Goal: Task Accomplishment & Management: Complete application form

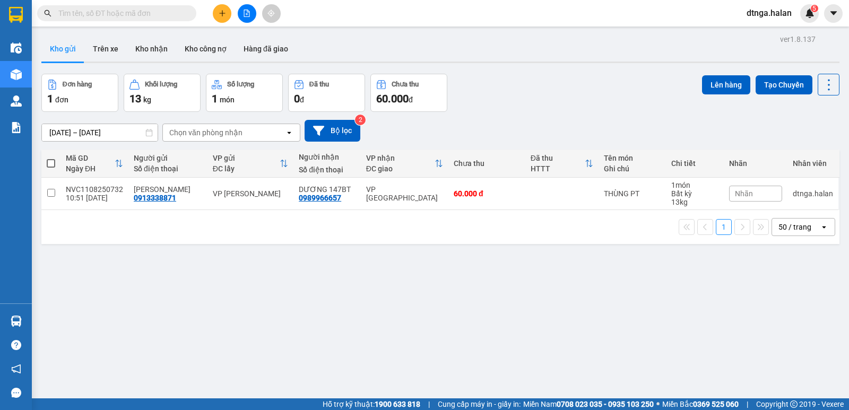
click at [157, 12] on input "text" at bounding box center [120, 13] width 125 height 12
paste input "0962763394"
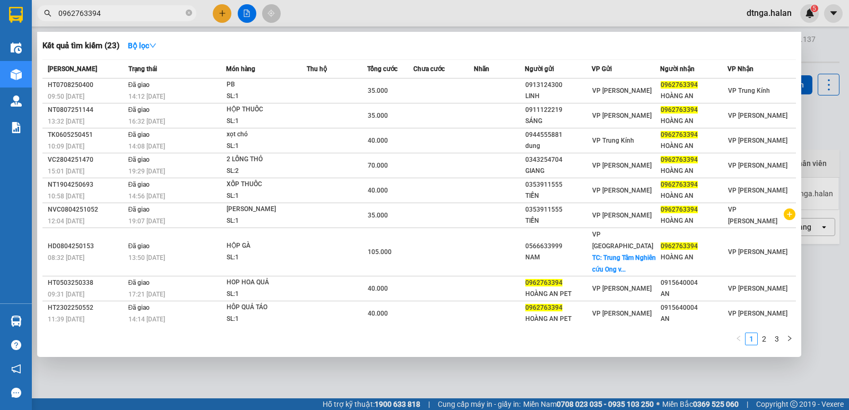
type input "0962763394"
click at [208, 373] on div at bounding box center [424, 205] width 849 height 410
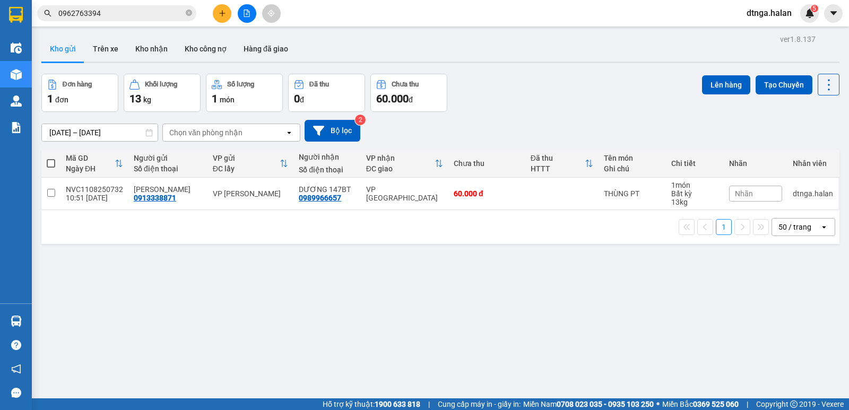
click at [50, 160] on span at bounding box center [51, 163] width 8 height 8
click at [51, 158] on input "checkbox" at bounding box center [51, 158] width 0 height 0
checkbox input "true"
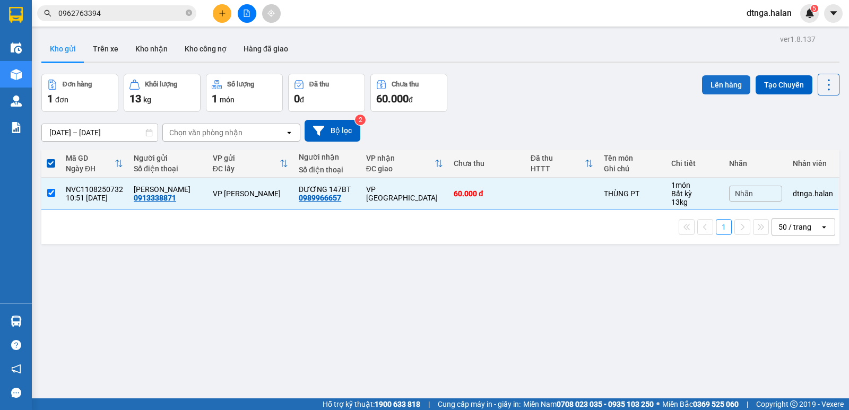
click at [715, 86] on button "Lên hàng" at bounding box center [726, 84] width 48 height 19
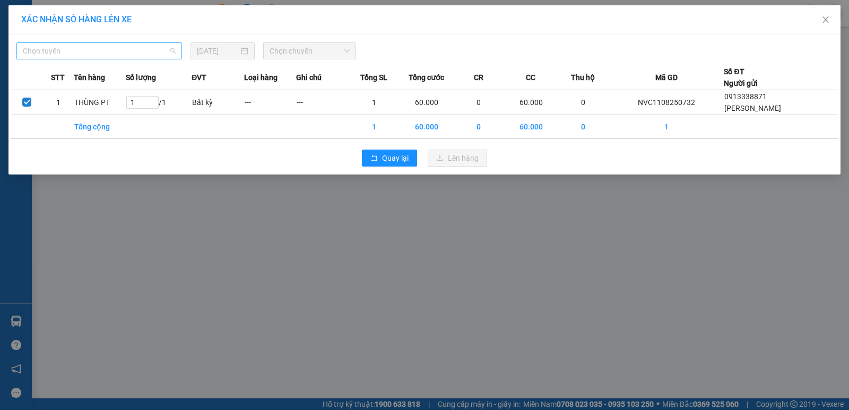
click at [136, 47] on span "Chọn tuyến" at bounding box center [99, 51] width 153 height 16
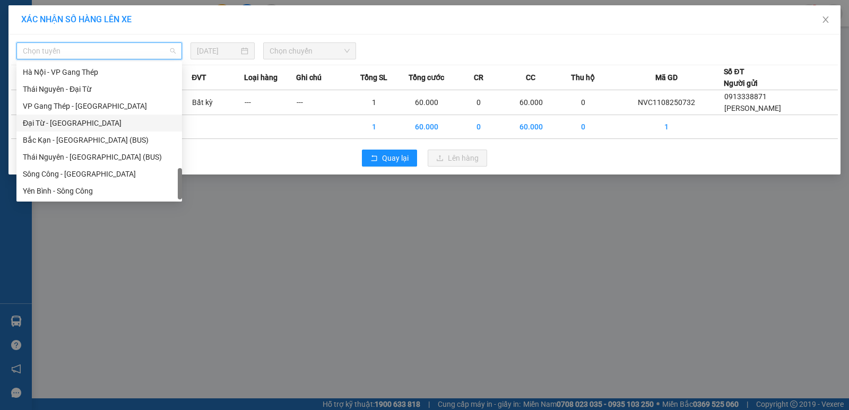
scroll to position [435, 0]
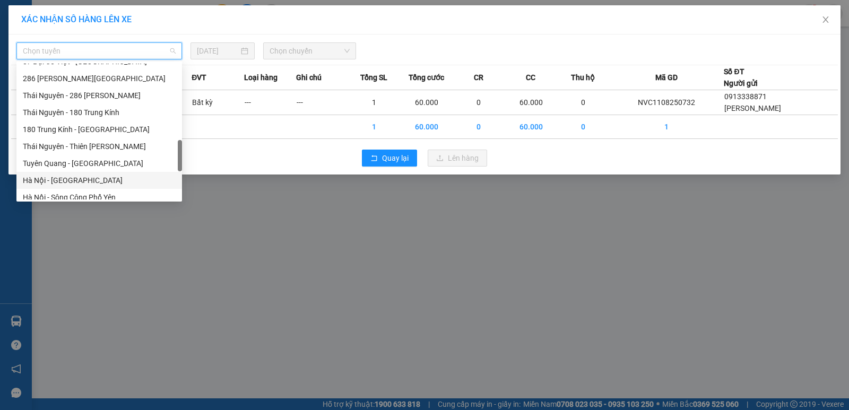
click at [72, 176] on div "Hà Nội - [GEOGRAPHIC_DATA]" at bounding box center [99, 181] width 153 height 12
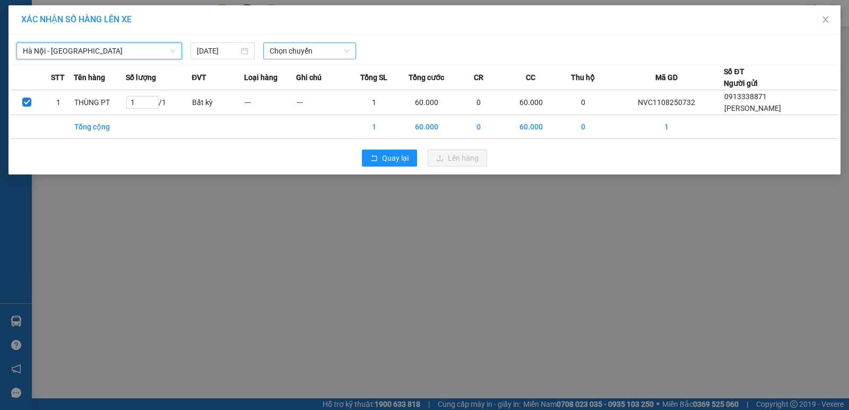
click at [320, 50] on span "Chọn chuyến" at bounding box center [310, 51] width 80 height 16
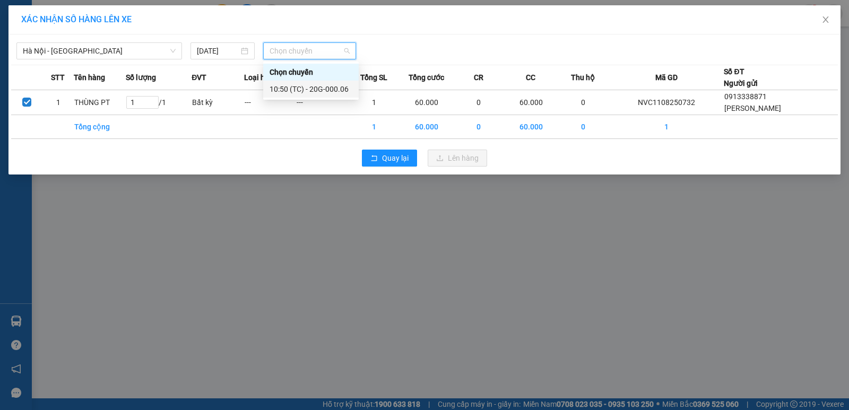
click at [323, 85] on div "10:50 (TC) - 20G-000.06" at bounding box center [311, 89] width 83 height 12
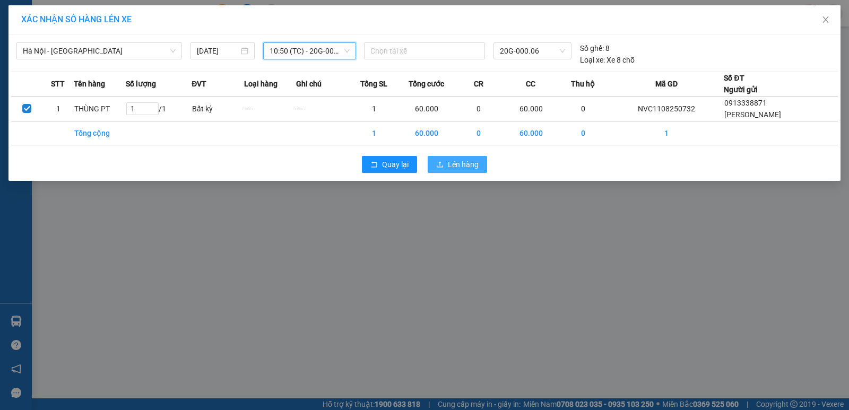
click at [447, 168] on button "Lên hàng" at bounding box center [457, 164] width 59 height 17
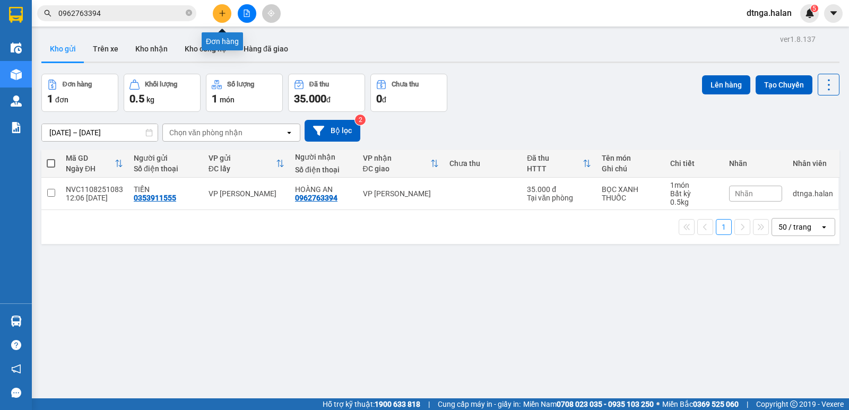
click at [225, 18] on button at bounding box center [222, 13] width 19 height 19
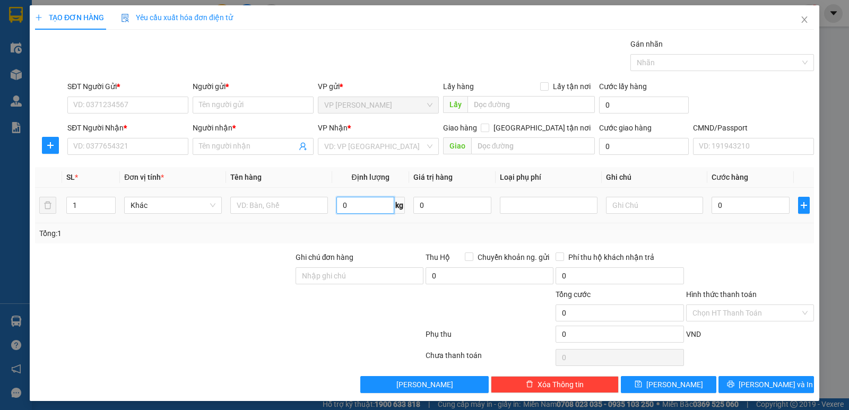
click at [339, 202] on input "0" at bounding box center [366, 205] width 58 height 17
type input "8"
click at [165, 108] on input "SĐT Người Gửi *" at bounding box center [127, 105] width 121 height 17
type input "0376122337"
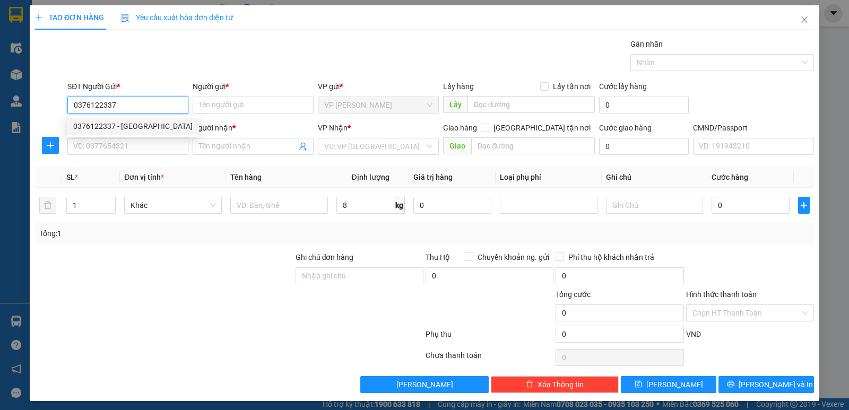
click at [153, 125] on div "0376122337 - [GEOGRAPHIC_DATA]" at bounding box center [132, 127] width 119 height 12
type input "[PERSON_NAME]"
type input "0376122337"
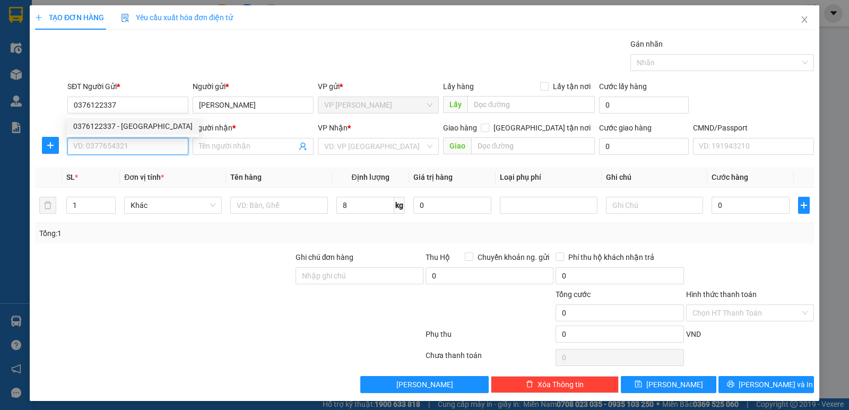
click at [157, 143] on input "SĐT Người Nhận *" at bounding box center [127, 146] width 121 height 17
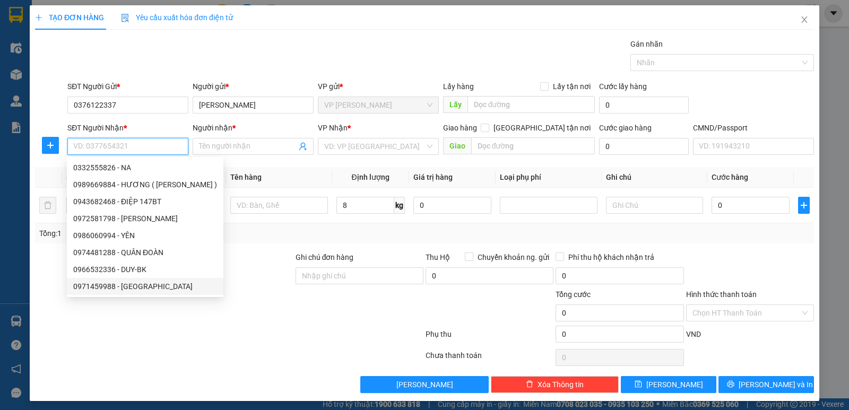
click at [105, 285] on div "0971459988 - [GEOGRAPHIC_DATA]" at bounding box center [145, 287] width 144 height 12
type input "0971459988"
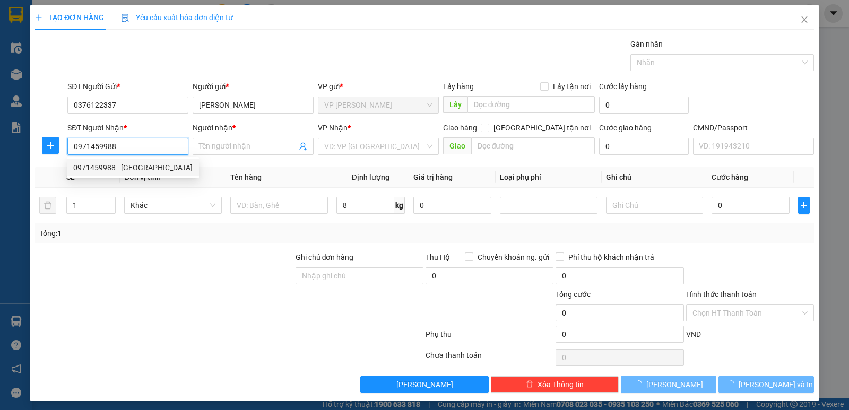
type input "NAM ANH"
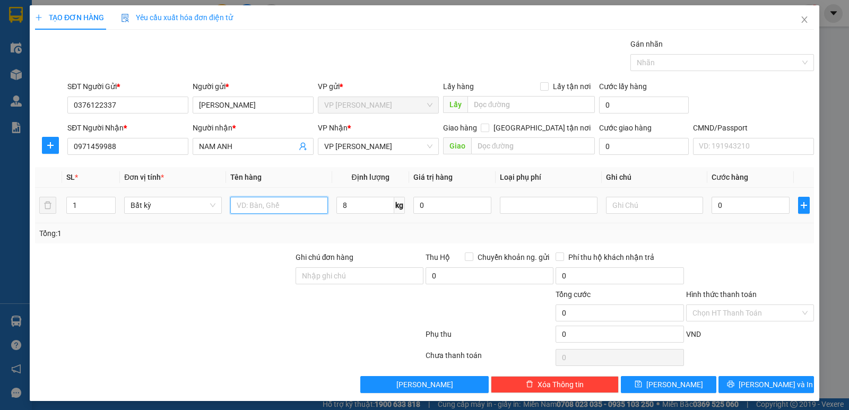
click at [295, 206] on input "text" at bounding box center [279, 205] width 98 height 17
type input "b"
type input "BỌC THẢM"
drag, startPoint x: 377, startPoint y: 209, endPoint x: 453, endPoint y: 196, distance: 77.0
click at [377, 208] on input "8" at bounding box center [366, 205] width 58 height 17
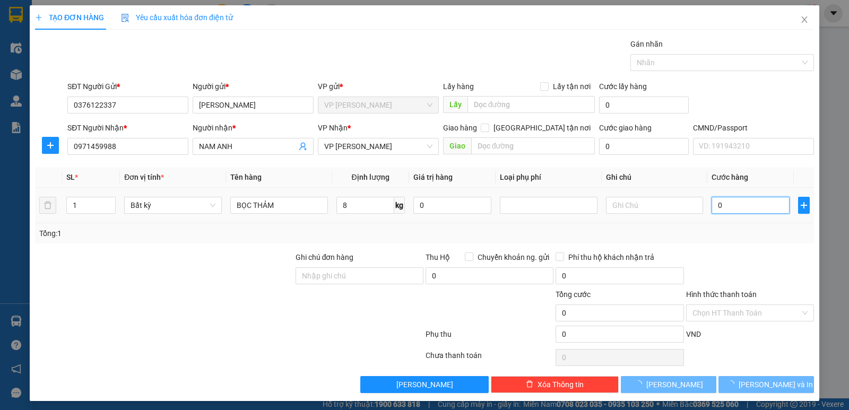
click at [741, 209] on input "0" at bounding box center [751, 205] width 78 height 17
type input "40.000"
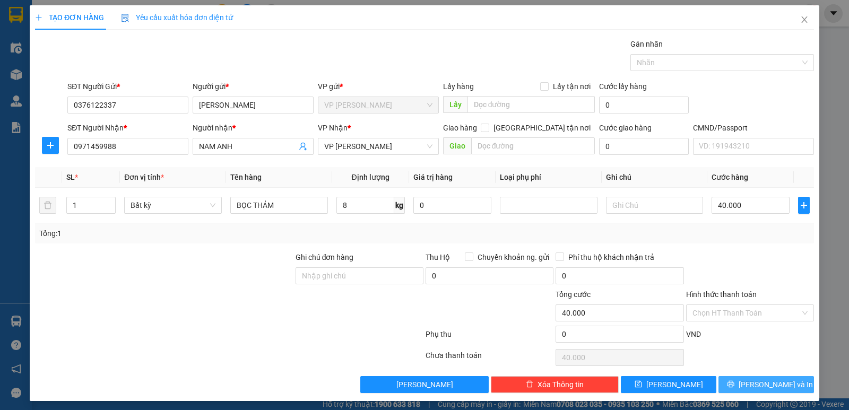
click at [776, 386] on span "[PERSON_NAME] và In" at bounding box center [776, 385] width 74 height 12
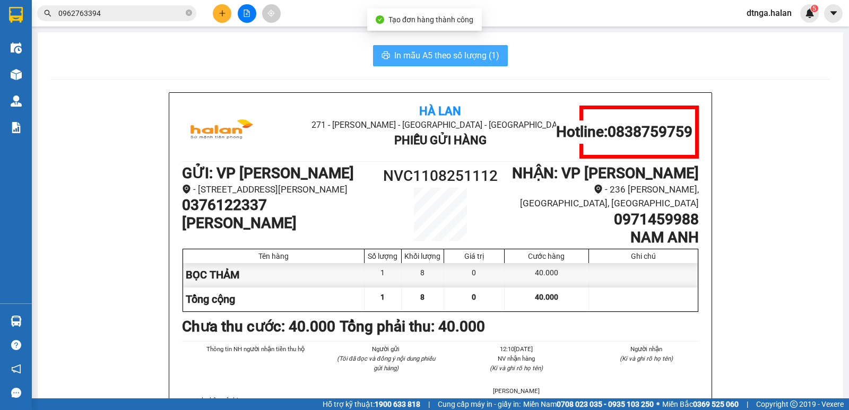
click at [429, 52] on span "In mẫu A5 theo số lượng (1)" at bounding box center [446, 55] width 105 height 13
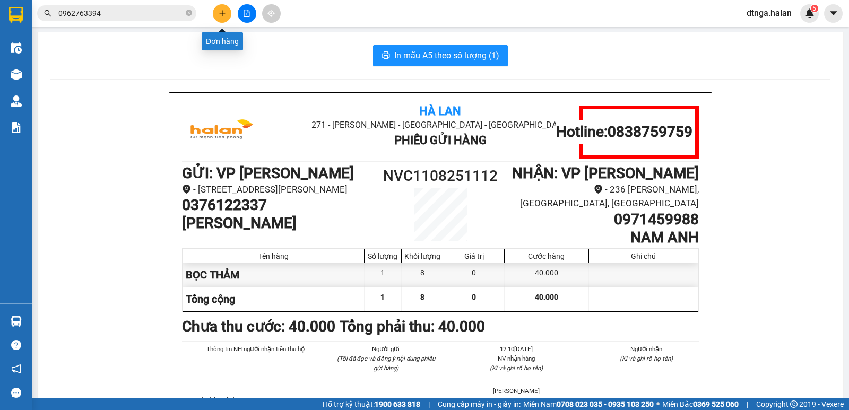
click at [219, 12] on icon "plus" at bounding box center [222, 13] width 7 height 7
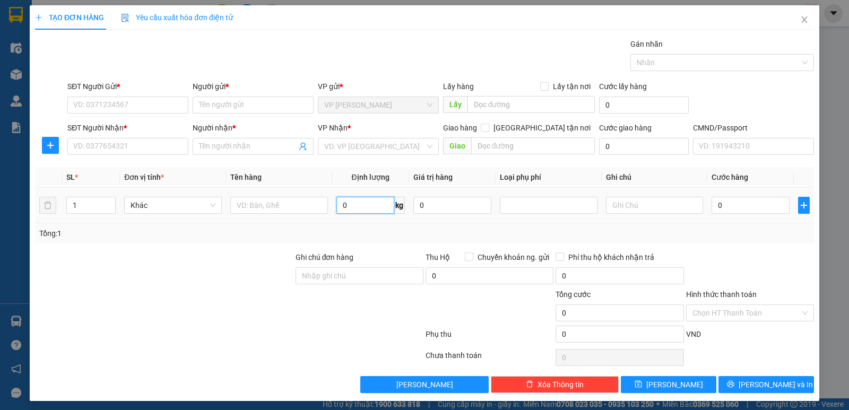
click at [346, 207] on input "0" at bounding box center [366, 205] width 58 height 17
type input "6"
click at [174, 104] on input "SĐT Người Gửi *" at bounding box center [127, 105] width 121 height 17
type input "0376122337"
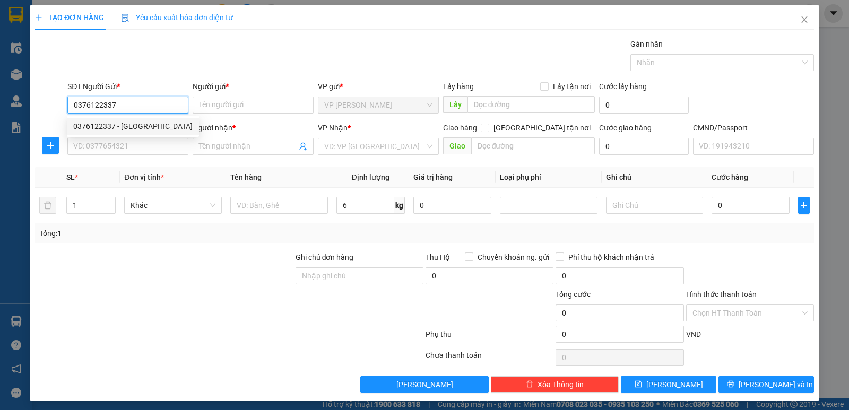
click at [170, 132] on div "0376122337 - [GEOGRAPHIC_DATA]" at bounding box center [133, 126] width 132 height 17
type input "[PERSON_NAME]"
type input "0376122337"
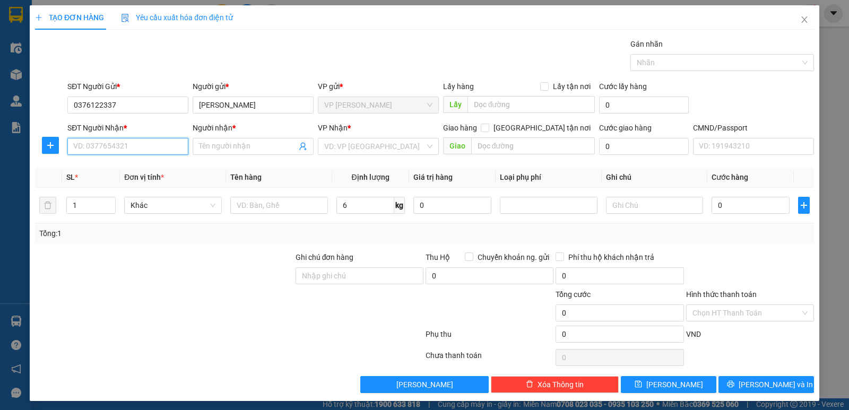
click at [169, 146] on input "SĐT Người Nhận *" at bounding box center [127, 146] width 121 height 17
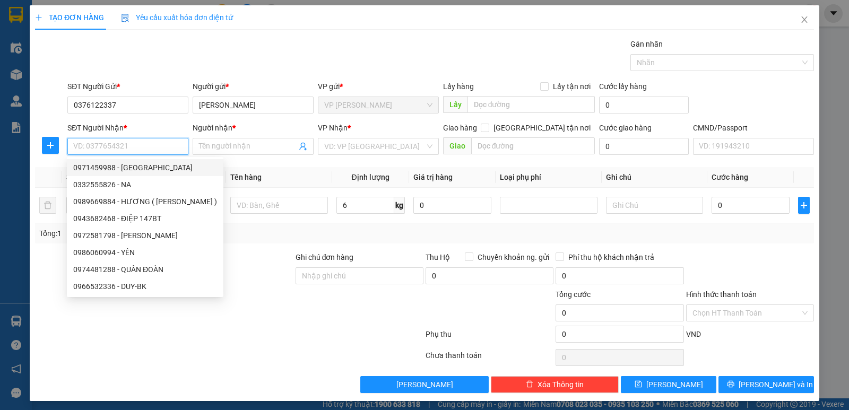
click at [140, 147] on input "SĐT Người Nhận *" at bounding box center [127, 146] width 121 height 17
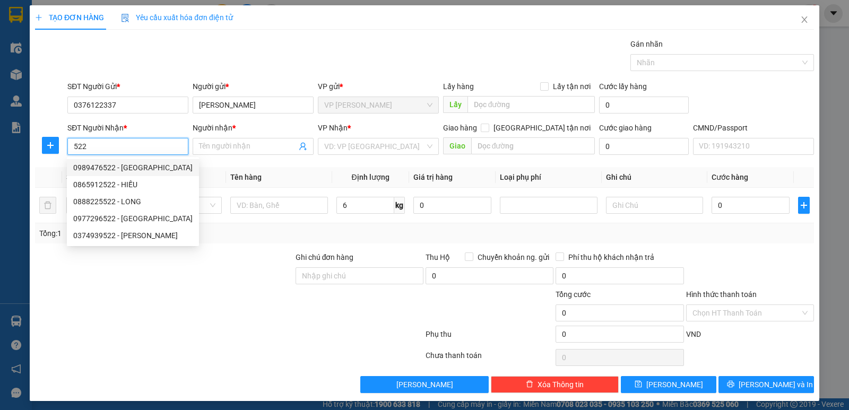
click at [144, 169] on div "0989476522 - [GEOGRAPHIC_DATA]" at bounding box center [132, 168] width 119 height 12
type input "0989476522"
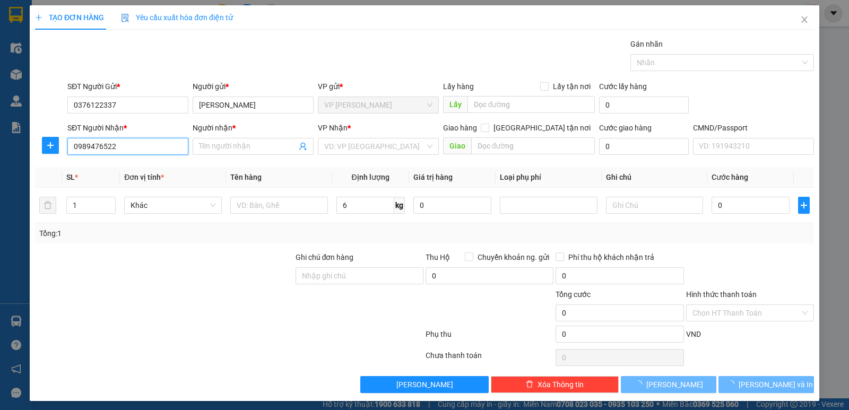
type input "[GEOGRAPHIC_DATA]"
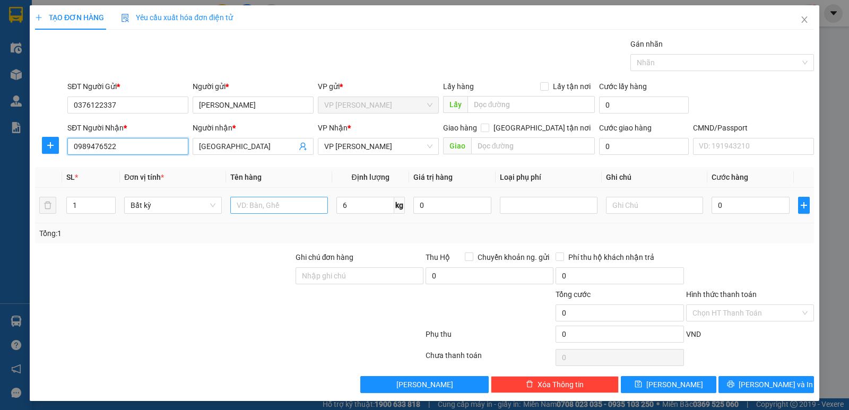
type input "0989476522"
click at [313, 205] on input "text" at bounding box center [279, 205] width 98 height 17
type input "BỌC THẢM"
click at [363, 212] on input "6" at bounding box center [366, 205] width 58 height 17
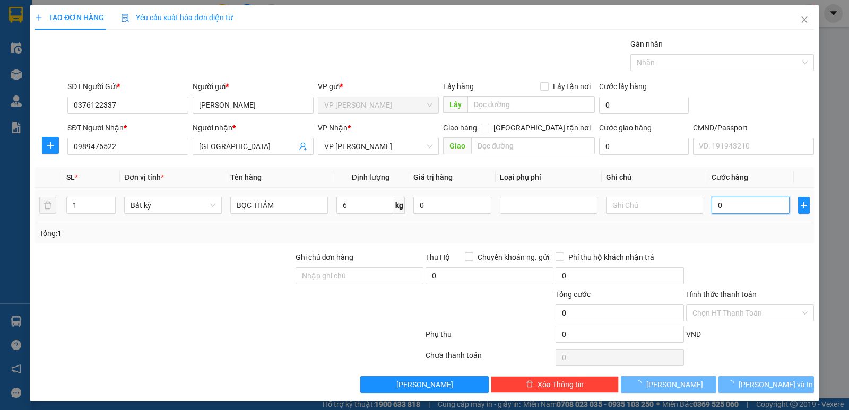
click at [751, 211] on input "0" at bounding box center [751, 205] width 78 height 17
click at [760, 233] on div "Tổng: 1" at bounding box center [424, 234] width 771 height 12
type input "40.000"
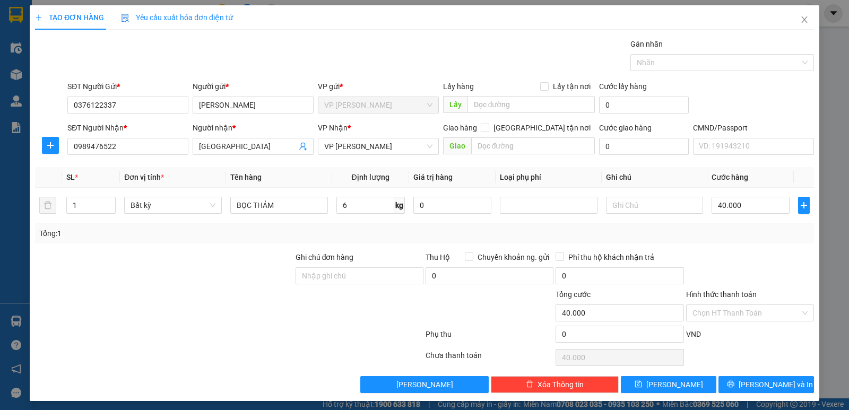
scroll to position [4, 0]
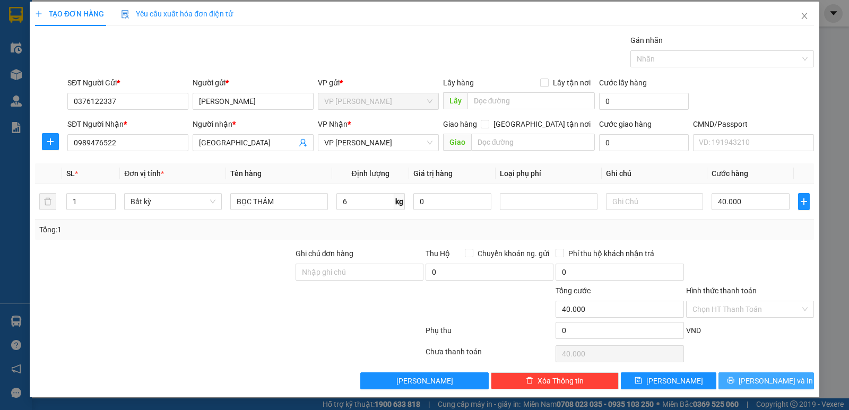
click at [771, 381] on span "[PERSON_NAME] và In" at bounding box center [776, 381] width 74 height 12
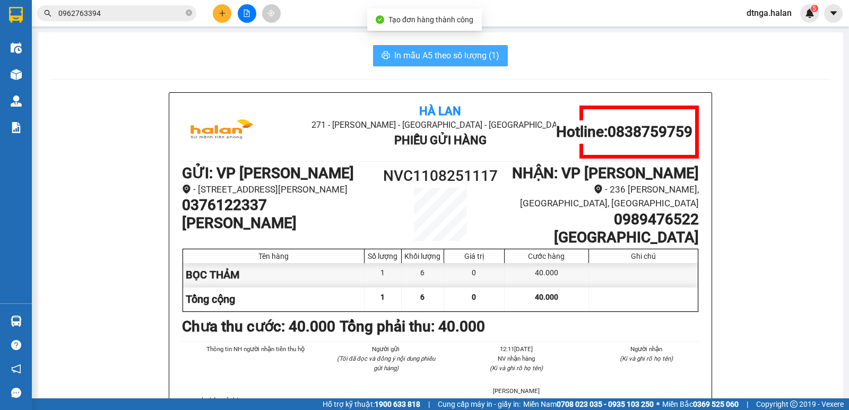
click at [396, 58] on span "In mẫu A5 theo số lượng (1)" at bounding box center [446, 55] width 105 height 13
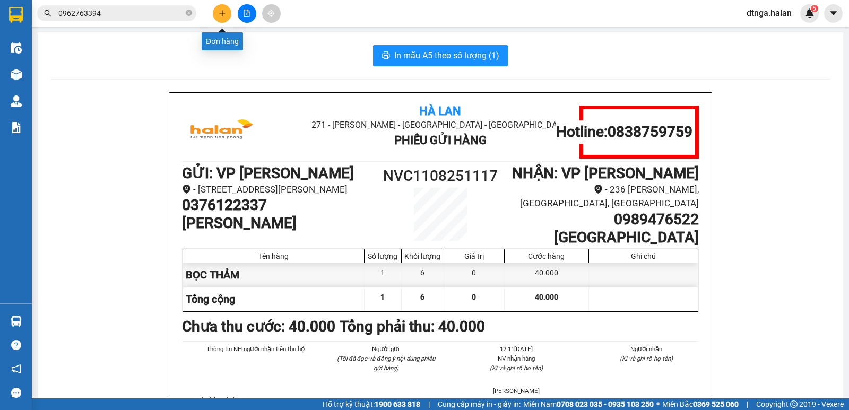
click at [224, 18] on button at bounding box center [222, 13] width 19 height 19
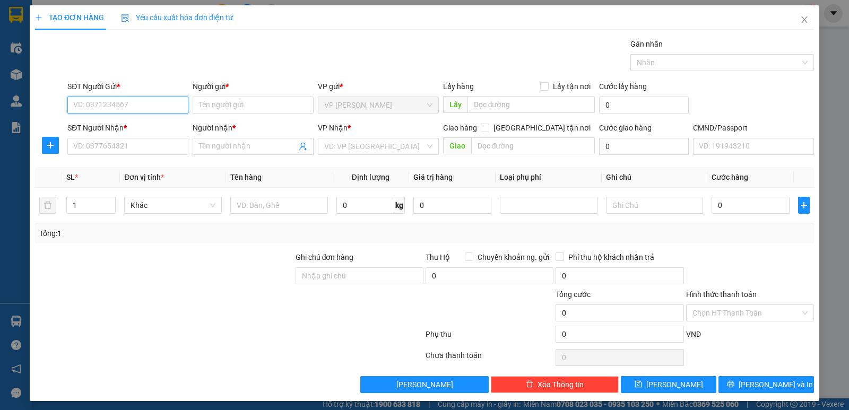
click at [152, 107] on input "SĐT Người Gửi *" at bounding box center [127, 105] width 121 height 17
type input "0962496892"
click at [149, 123] on div "0962496892 - ANH" at bounding box center [126, 127] width 107 height 12
type input "ANH"
type input "0962496892"
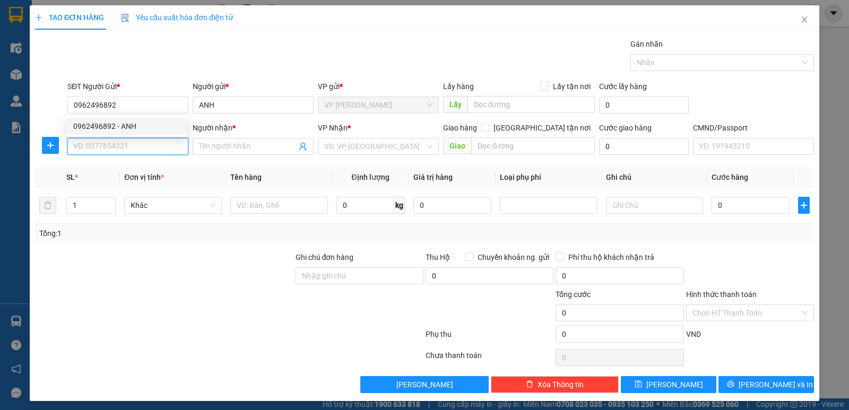
click at [152, 142] on input "SĐT Người Nhận *" at bounding box center [127, 146] width 121 height 17
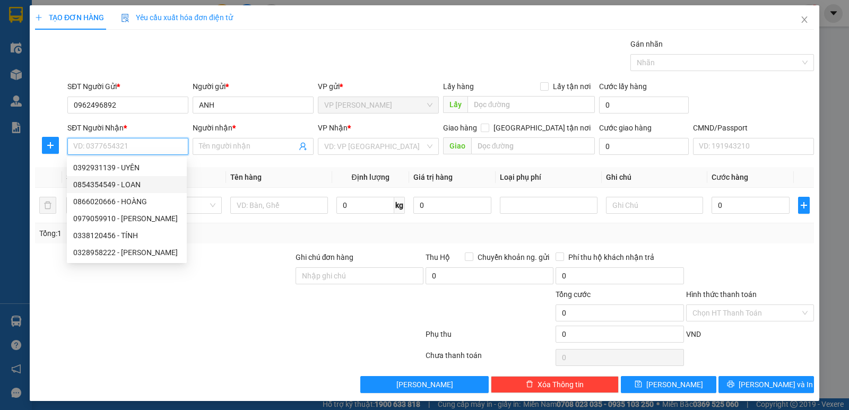
click at [116, 187] on div "0854354549 - LOAN" at bounding box center [126, 185] width 107 height 12
type input "0854354549"
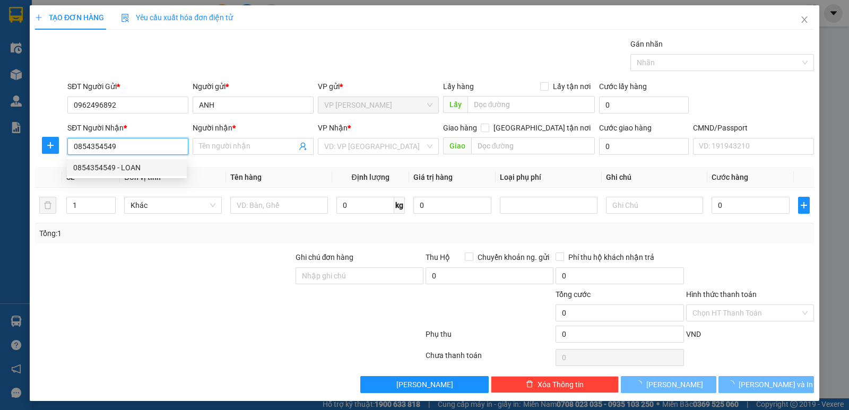
type input "LOAN"
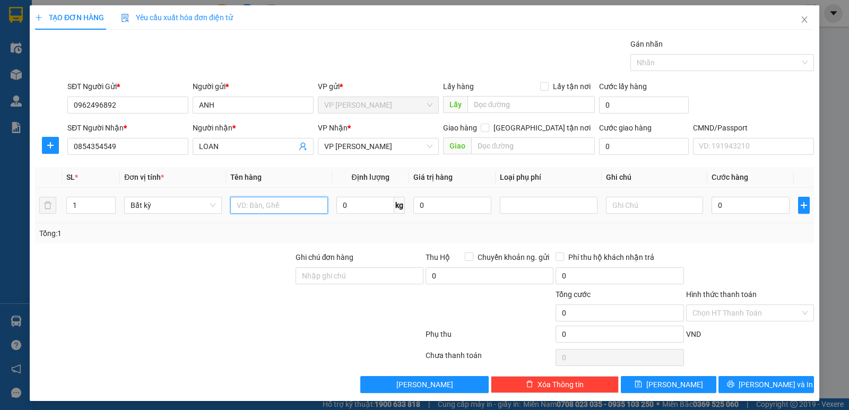
click at [297, 205] on input "text" at bounding box center [279, 205] width 98 height 17
type input "H"
type input "HỘP"
click at [367, 208] on input "0" at bounding box center [366, 205] width 58 height 17
type input "2"
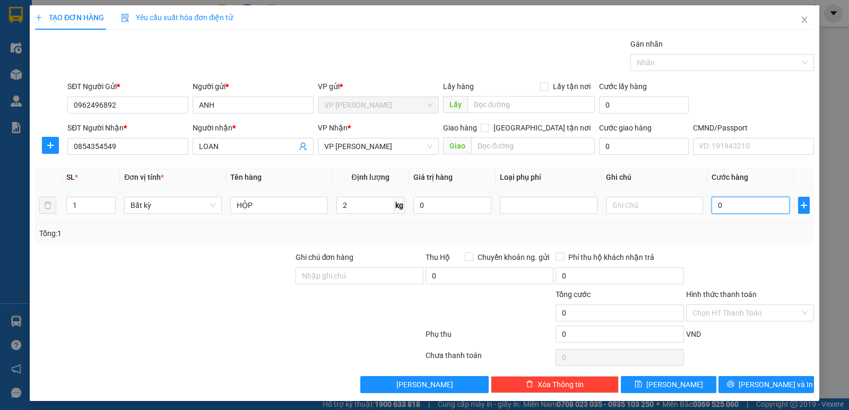
drag, startPoint x: 741, startPoint y: 203, endPoint x: 761, endPoint y: 280, distance: 79.2
click at [744, 208] on input "0" at bounding box center [751, 205] width 78 height 17
click at [761, 253] on div at bounding box center [750, 270] width 130 height 37
type input "35.000"
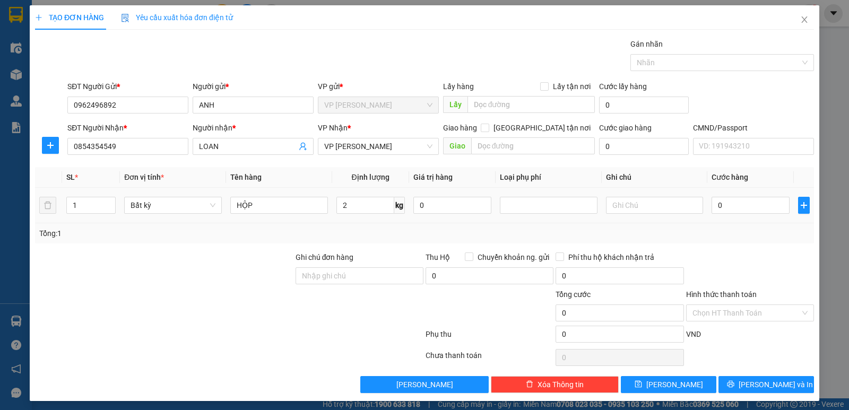
type input "35.000"
click at [773, 383] on span "[PERSON_NAME] và In" at bounding box center [776, 385] width 74 height 12
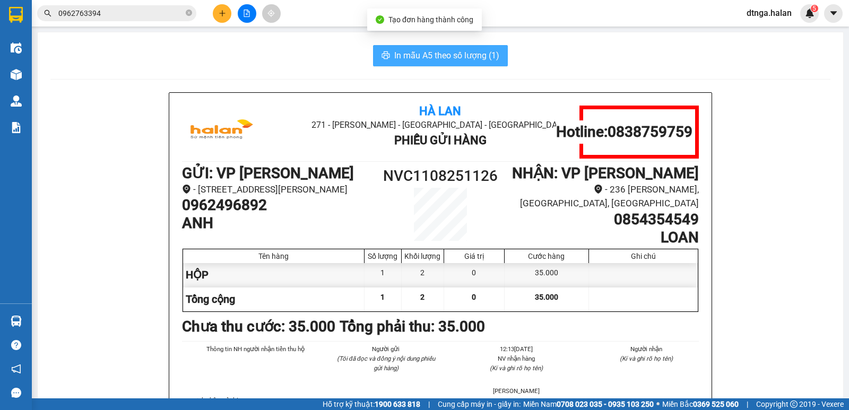
click at [407, 58] on span "In mẫu A5 theo số lượng (1)" at bounding box center [446, 55] width 105 height 13
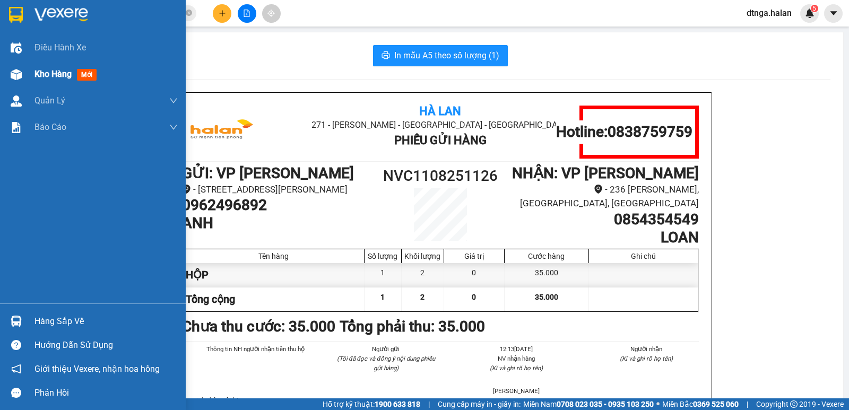
click at [54, 74] on span "Kho hàng" at bounding box center [53, 74] width 37 height 10
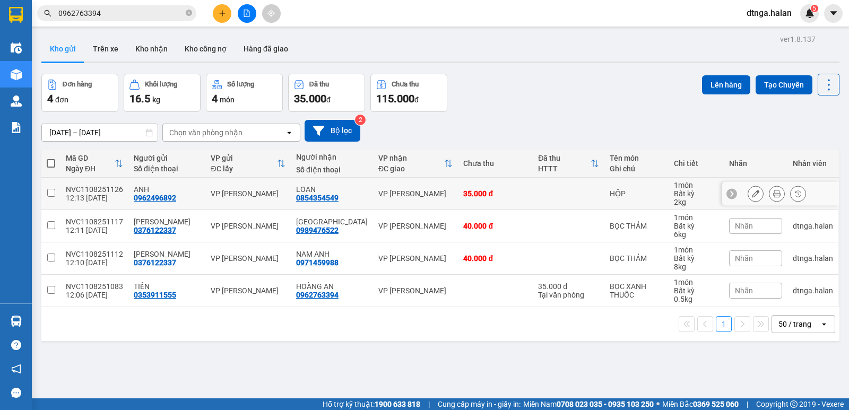
click at [752, 194] on icon at bounding box center [755, 193] width 7 height 7
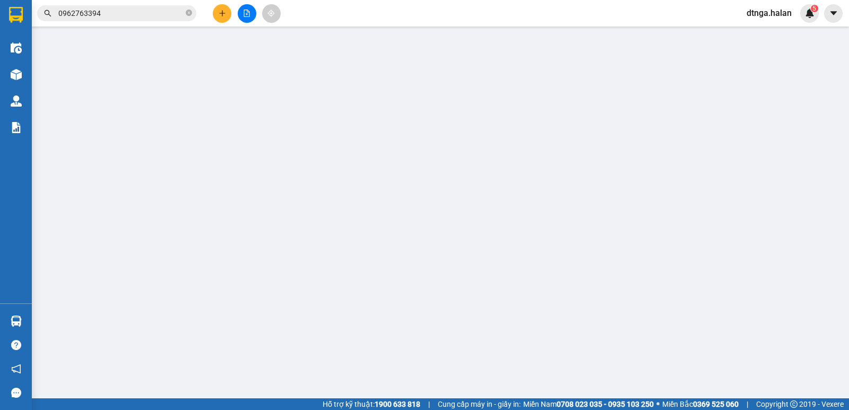
type input "0962496892"
type input "0854354549"
type input "35.000"
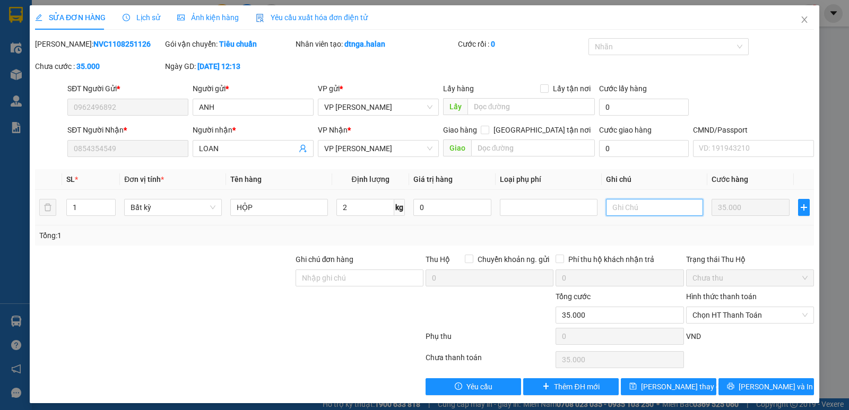
click at [620, 207] on input "text" at bounding box center [655, 207] width 98 height 17
type input "SHIP KO BIÊT"
click at [734, 386] on button "[PERSON_NAME] và In" at bounding box center [767, 387] width 96 height 17
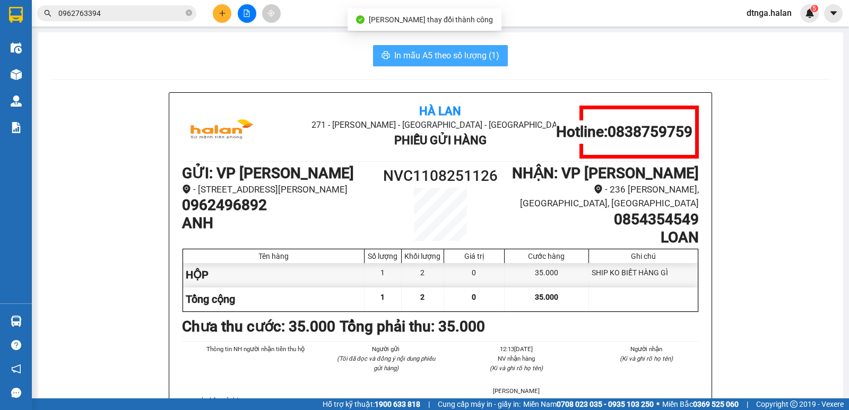
click at [487, 59] on span "In mẫu A5 theo số lượng (1)" at bounding box center [446, 55] width 105 height 13
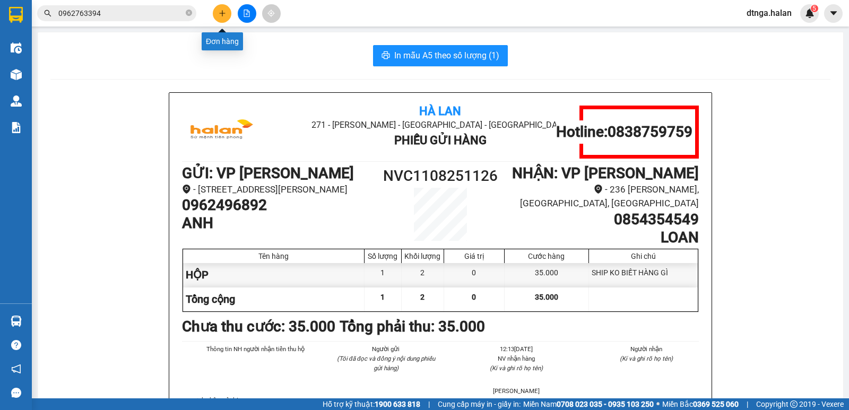
click at [221, 15] on icon "plus" at bounding box center [222, 13] width 7 height 7
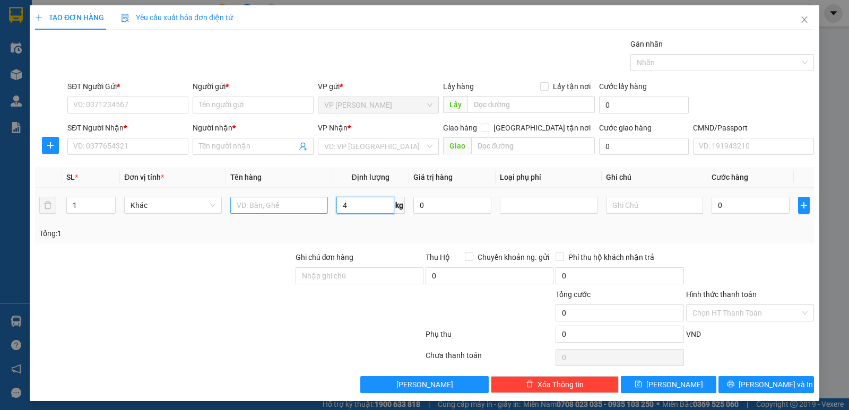
type input "4"
click at [310, 205] on input "text" at bounding box center [279, 205] width 98 height 17
type input "HỘP PK"
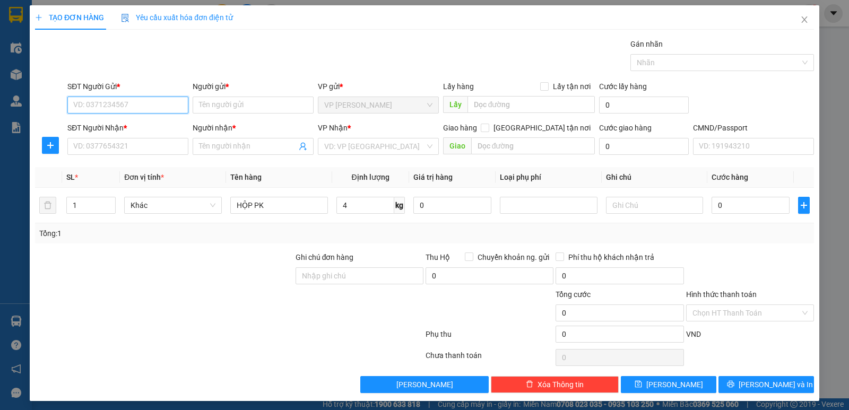
click at [176, 109] on input "SĐT Người Gửi *" at bounding box center [127, 105] width 121 height 17
type input "0948826999"
click at [157, 127] on div "0948826999 - TUẤN" at bounding box center [126, 127] width 107 height 12
type input "TUẤN"
type input "0948826999"
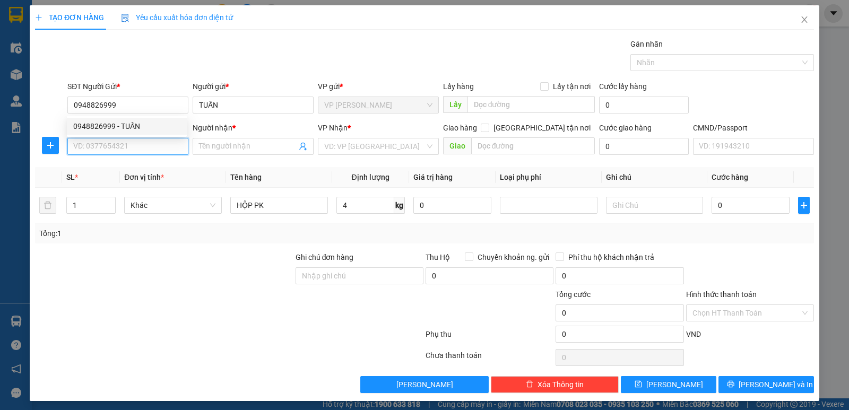
click at [151, 150] on input "SĐT Người Nhận *" at bounding box center [127, 146] width 121 height 17
click at [151, 167] on div "0968524888 - [PERSON_NAME]" at bounding box center [126, 168] width 107 height 12
type input "0968524888"
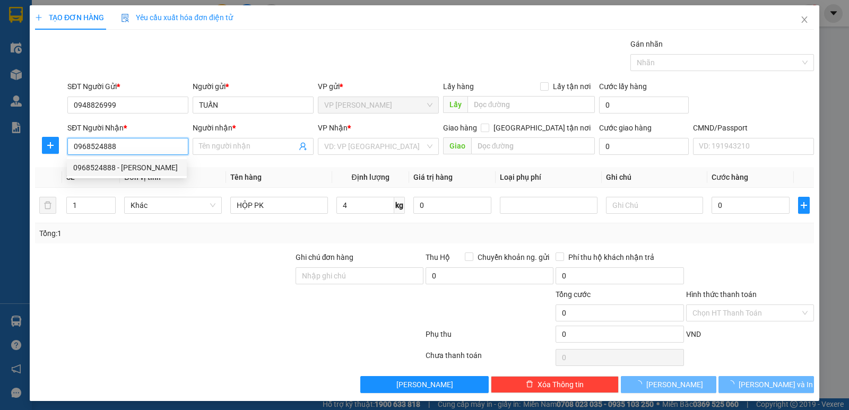
type input "[PERSON_NAME]"
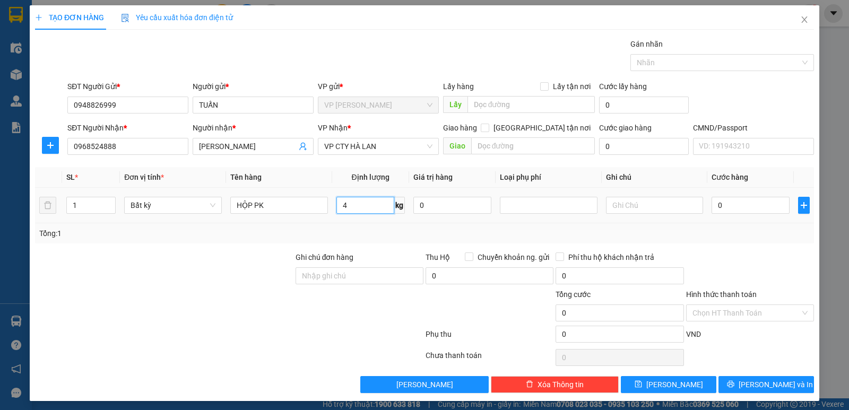
click at [352, 202] on input "4" at bounding box center [366, 205] width 58 height 17
click at [734, 204] on input "0" at bounding box center [751, 205] width 78 height 17
click at [750, 235] on div "Tổng: 1" at bounding box center [424, 234] width 771 height 12
type input "40.000"
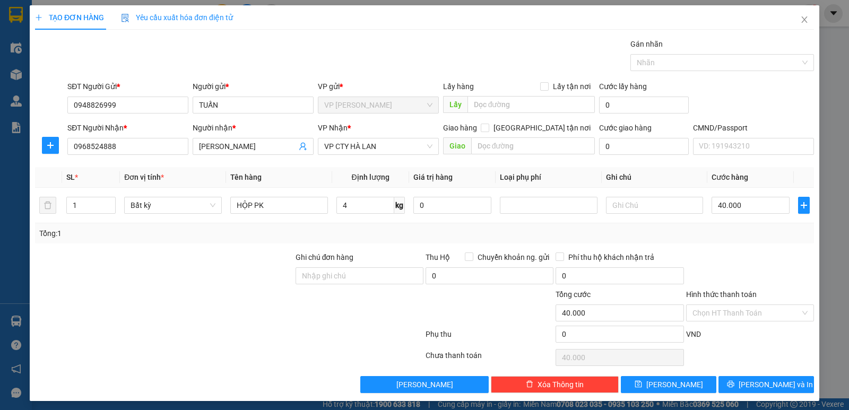
type input "40.000"
click at [729, 307] on input "Hình thức thanh toán" at bounding box center [747, 313] width 108 height 16
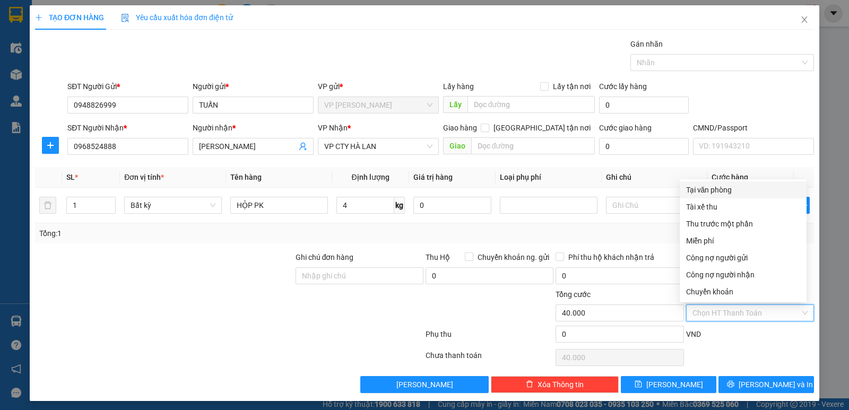
click at [712, 185] on div "Tại văn phòng" at bounding box center [743, 190] width 114 height 12
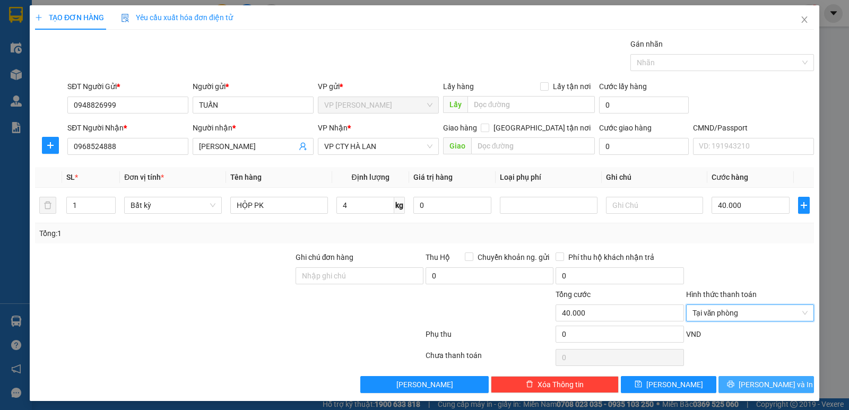
click at [759, 381] on span "[PERSON_NAME] và In" at bounding box center [776, 385] width 74 height 12
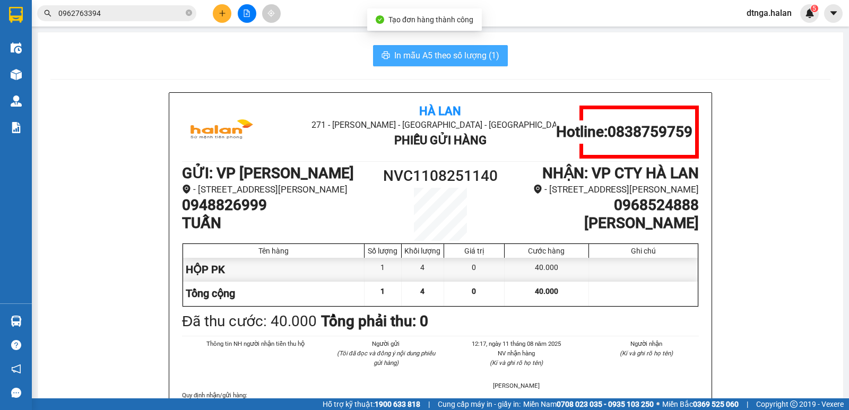
click at [405, 55] on span "In mẫu A5 theo số lượng (1)" at bounding box center [446, 55] width 105 height 13
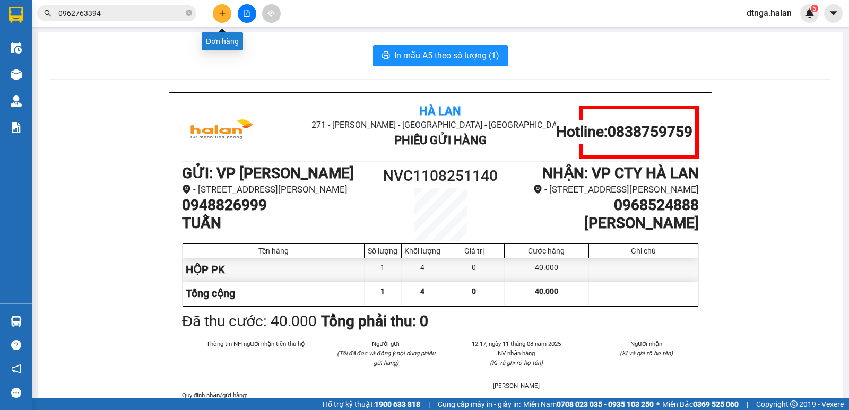
click at [225, 13] on icon "plus" at bounding box center [222, 13] width 7 height 7
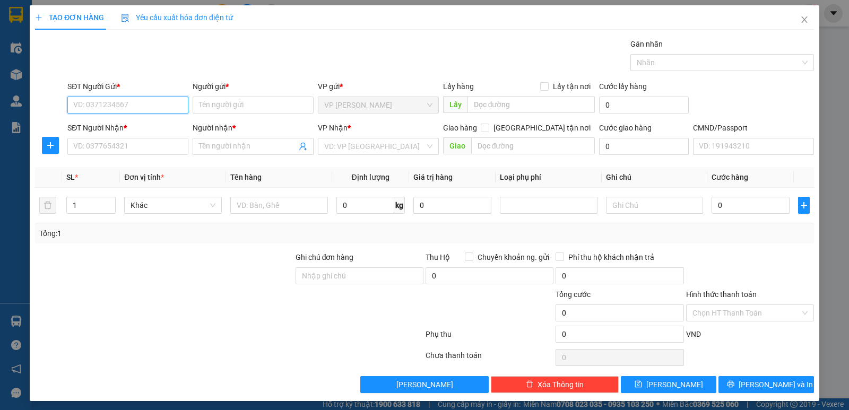
click at [157, 102] on input "SĐT Người Gửi *" at bounding box center [127, 105] width 121 height 17
click at [115, 105] on input "0983393399" at bounding box center [127, 105] width 121 height 17
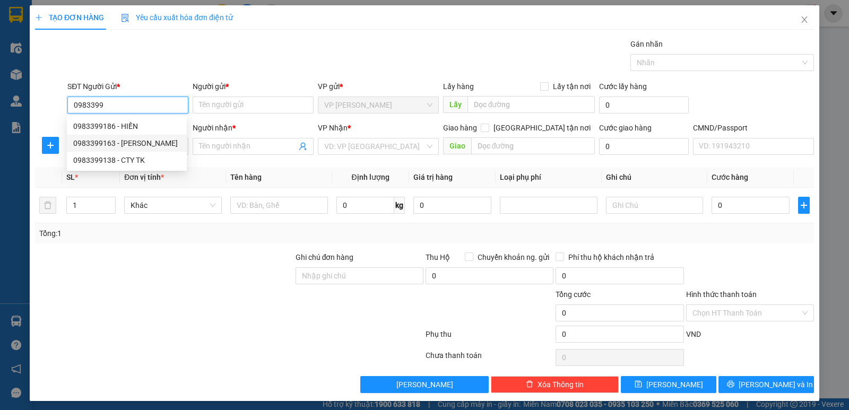
click at [136, 144] on div "0983399163 - [PERSON_NAME]" at bounding box center [126, 144] width 107 height 12
type input "0983399163"
type input "[PERSON_NAME]"
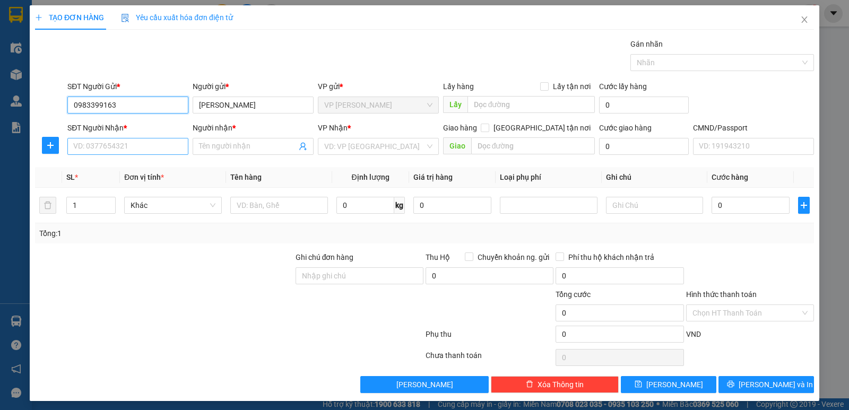
type input "0983399163"
click at [139, 149] on input "SĐT Người Nhận *" at bounding box center [127, 146] width 121 height 17
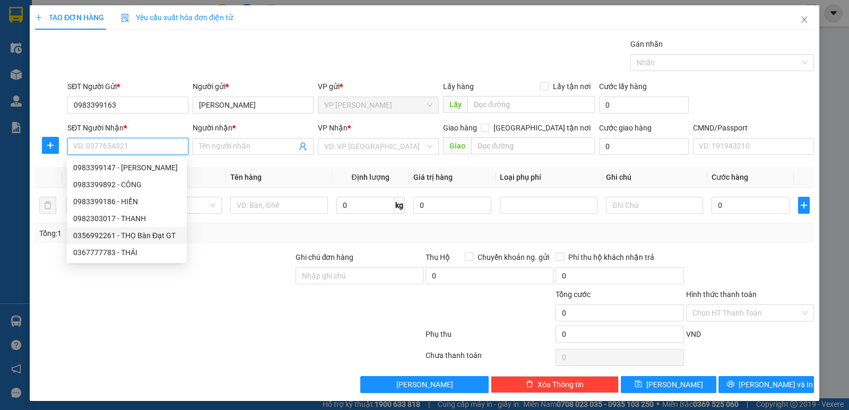
click at [92, 239] on div "0356992261 - THỌ Bàn Đạt GT" at bounding box center [126, 236] width 107 height 12
type input "0356992261"
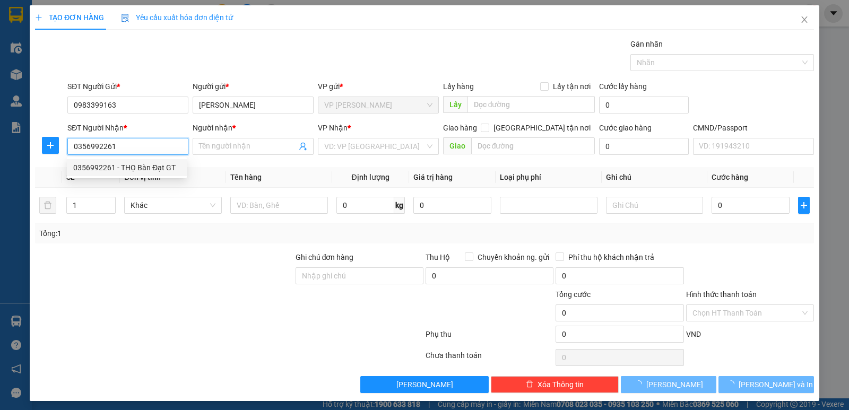
type input "THỌ Bàn Đạt GT"
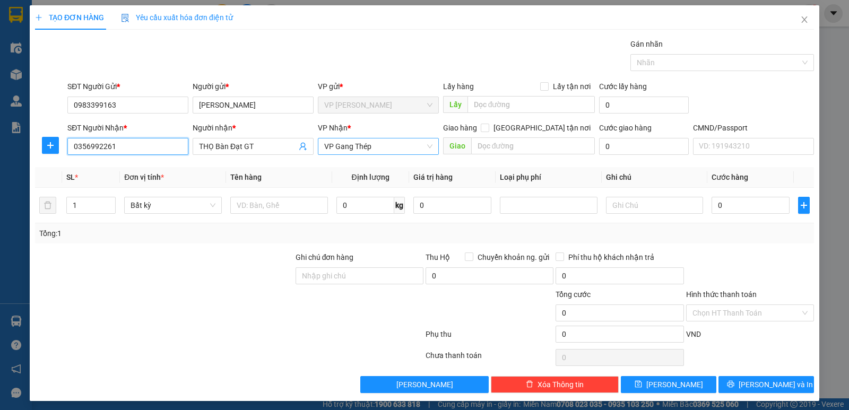
click at [327, 149] on span "VP Gang Thép" at bounding box center [378, 147] width 108 height 16
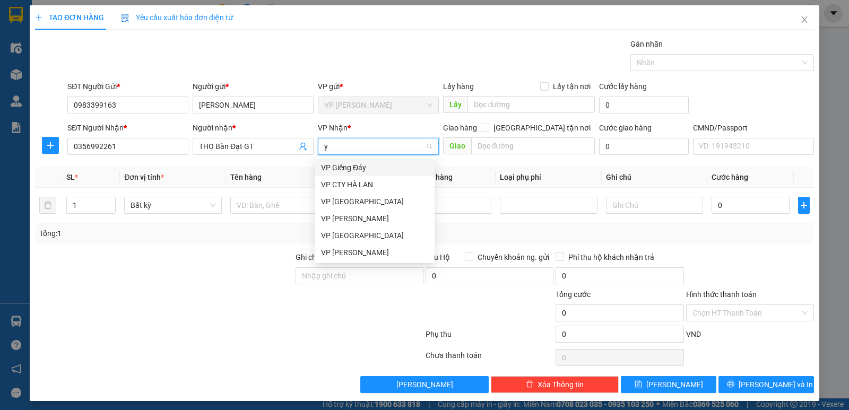
type input "ye"
click at [340, 170] on div "VP [GEOGRAPHIC_DATA]" at bounding box center [374, 168] width 107 height 12
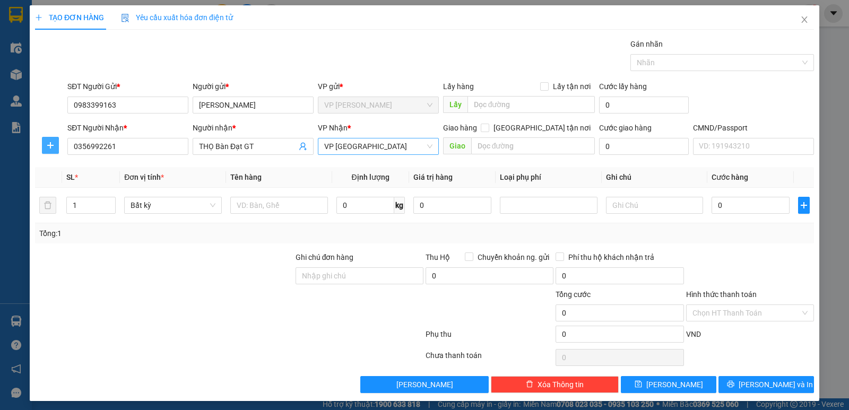
drag, startPoint x: 46, startPoint y: 147, endPoint x: 177, endPoint y: 146, distance: 130.6
click at [51, 146] on icon "plus" at bounding box center [50, 145] width 8 height 8
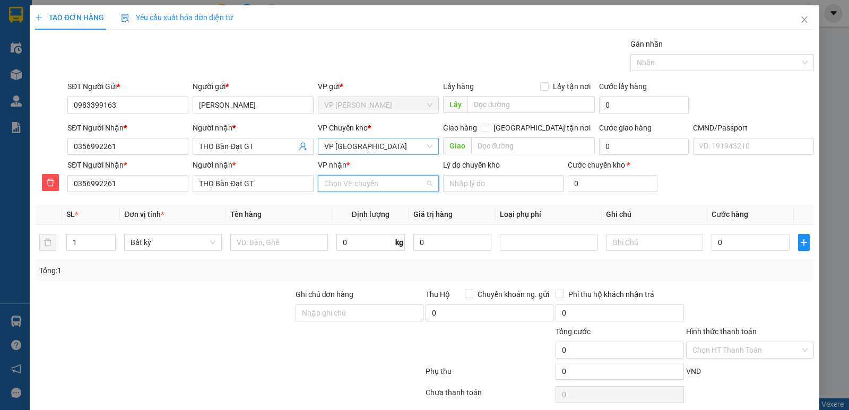
click at [337, 180] on input "VP nhận *" at bounding box center [374, 184] width 101 height 16
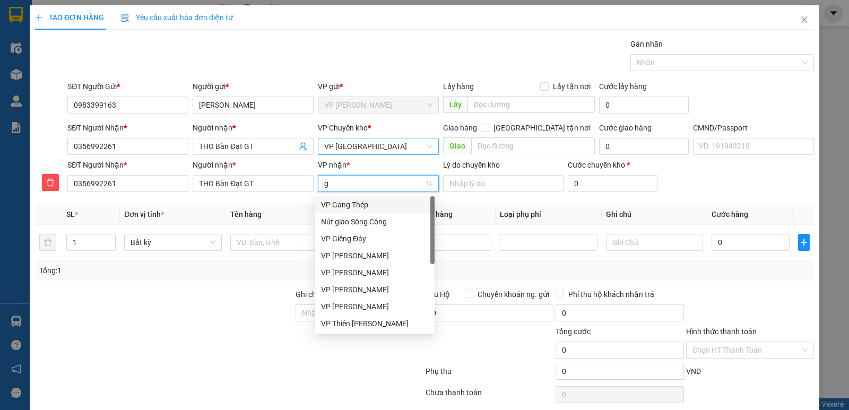
type input "ga"
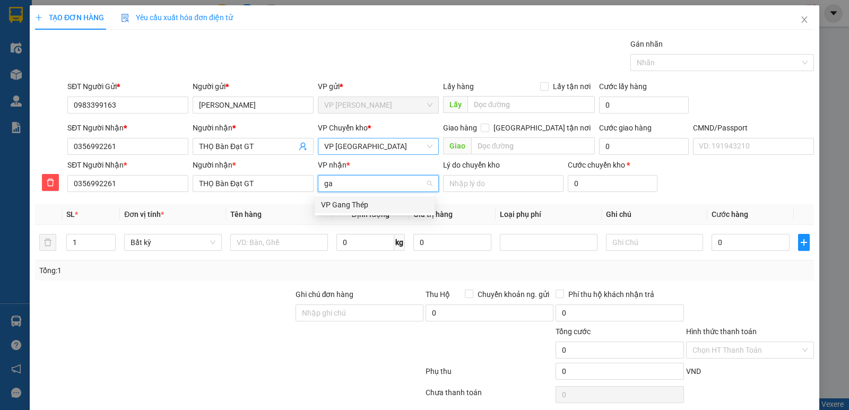
click at [334, 208] on div "VP Gang Thép" at bounding box center [374, 205] width 107 height 12
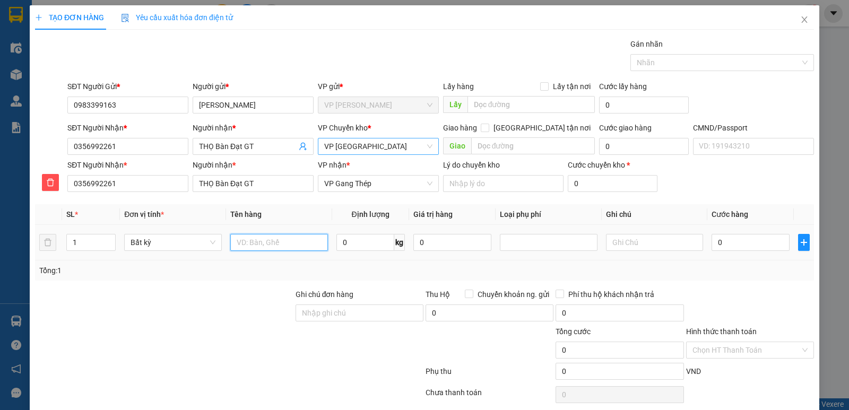
click at [290, 241] on input "text" at bounding box center [279, 242] width 98 height 17
type input "t"
type input "THÙNG PT"
click at [339, 236] on input "0" at bounding box center [366, 242] width 58 height 17
type input "2"
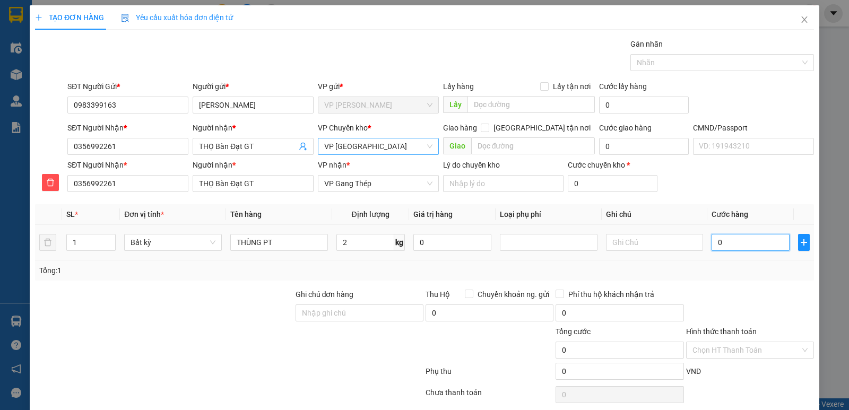
click at [750, 244] on input "0" at bounding box center [751, 242] width 78 height 17
click at [765, 278] on div "Tổng: 1" at bounding box center [424, 271] width 779 height 20
type input "35.000"
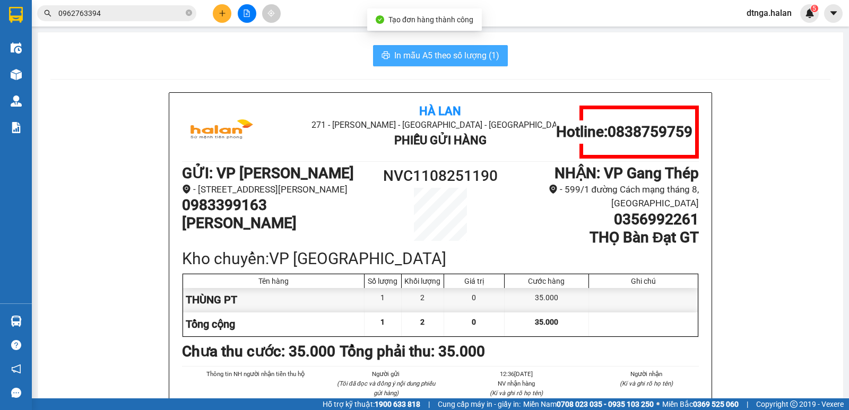
click at [463, 56] on span "In mẫu A5 theo số lượng (1)" at bounding box center [446, 55] width 105 height 13
